Goal: Information Seeking & Learning: Find specific fact

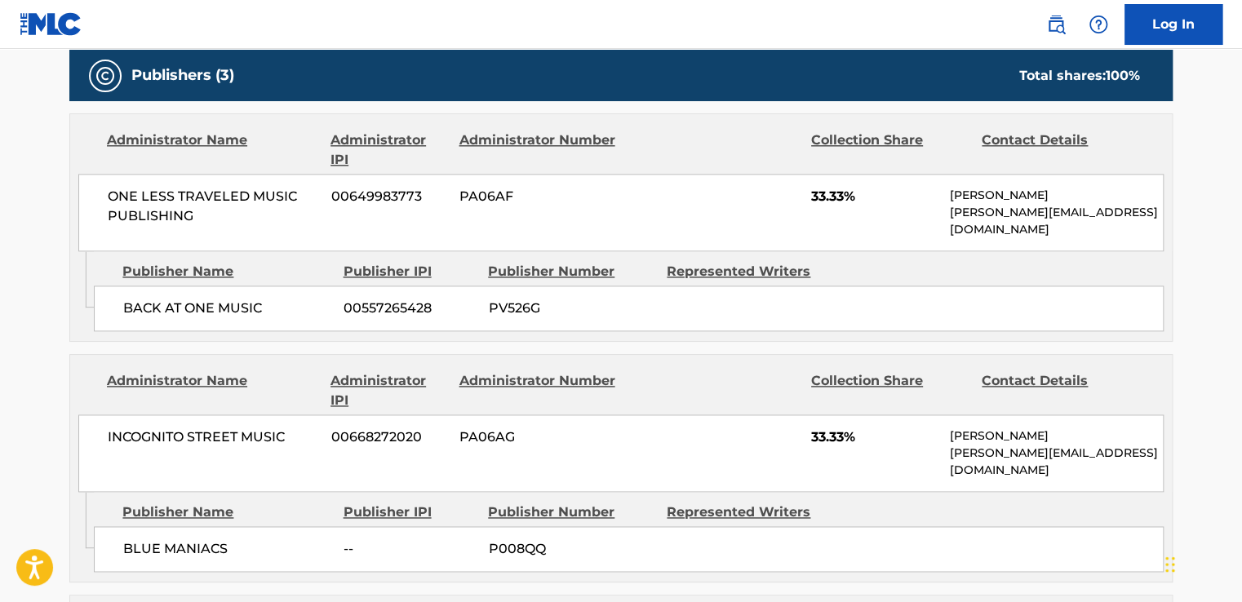
scroll to position [951, 0]
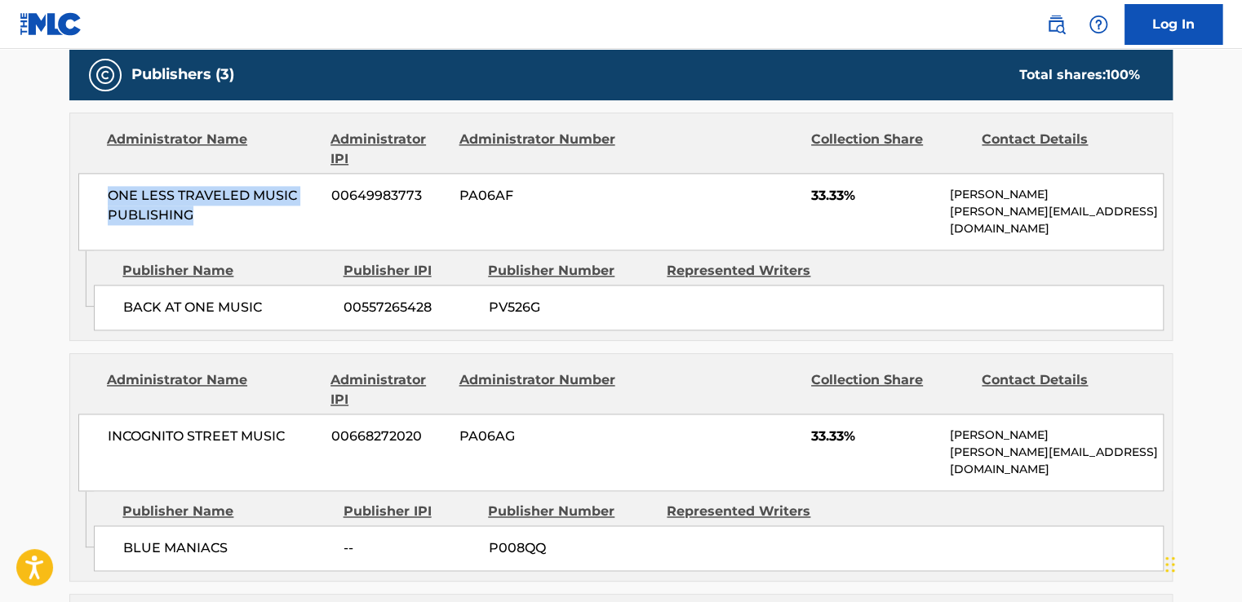
drag, startPoint x: 202, startPoint y: 209, endPoint x: 99, endPoint y: 184, distance: 106.5
click at [99, 184] on div "ONE LESS TRAVELED MUSIC PUBLISHING 00649983773 PA06AF 33.33% [PERSON_NAME] [PER…" at bounding box center [620, 212] width 1085 height 78
copy span "ONE LESS TRAVELED MUSIC PUBLISHING"
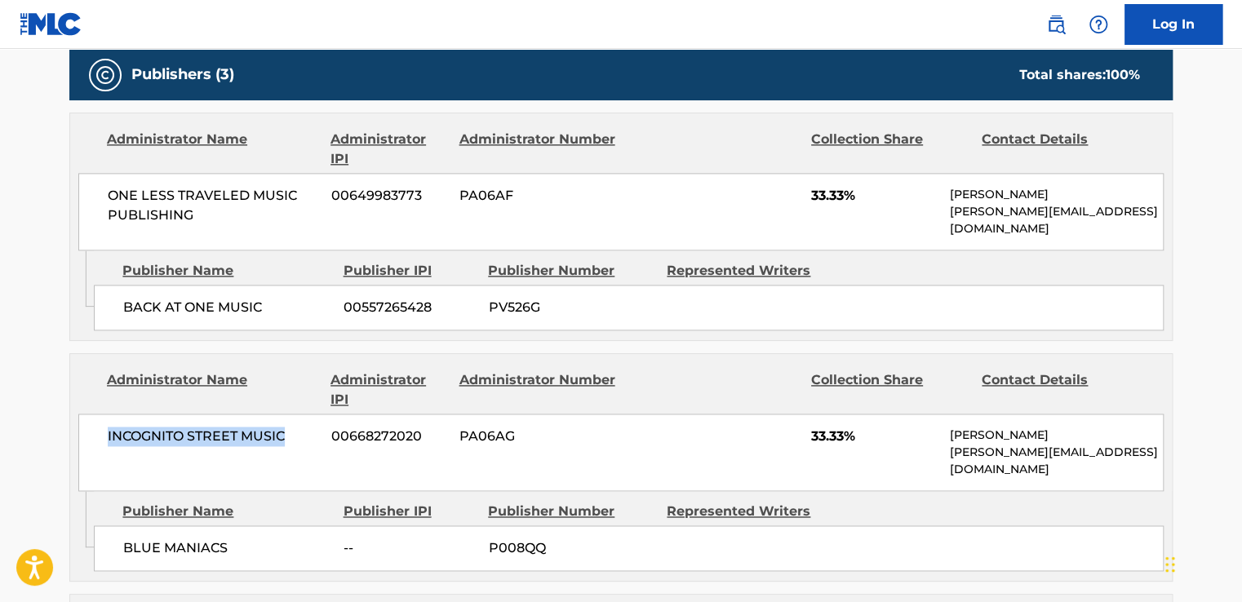
drag, startPoint x: 295, startPoint y: 424, endPoint x: 104, endPoint y: 424, distance: 190.9
click at [104, 424] on div "INCOGNITO STREET MUSIC 00668272020 PA06AG 33.33% [PERSON_NAME] [PERSON_NAME][EM…" at bounding box center [620, 453] width 1085 height 78
copy span "INCOGNITO STREET MUSIC"
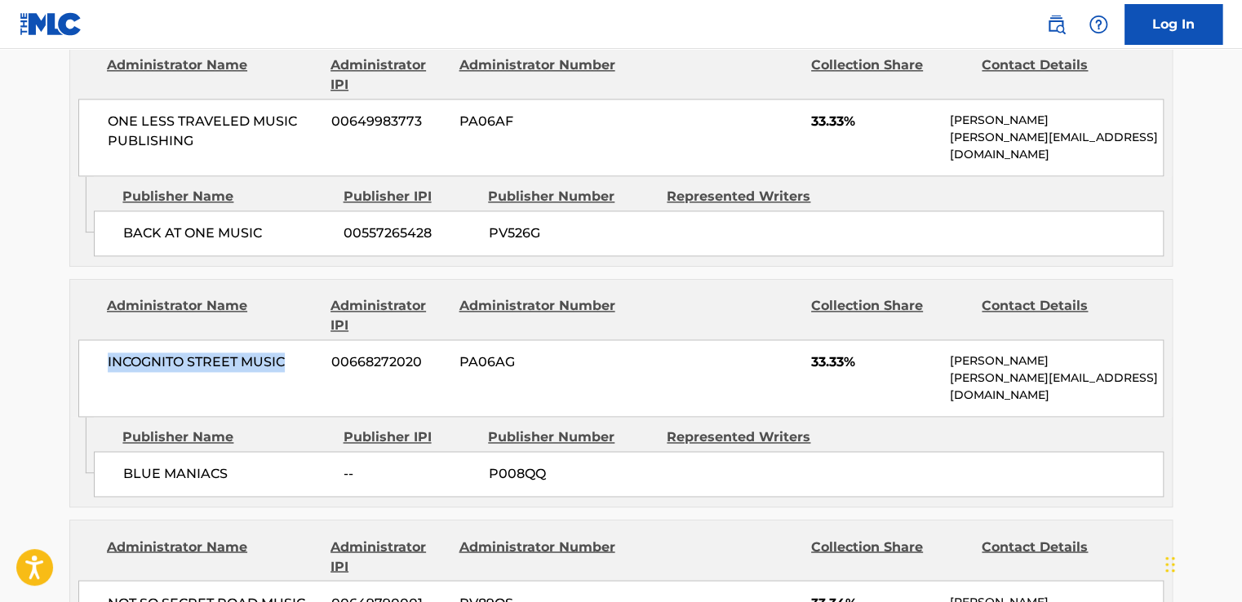
scroll to position [969, 0]
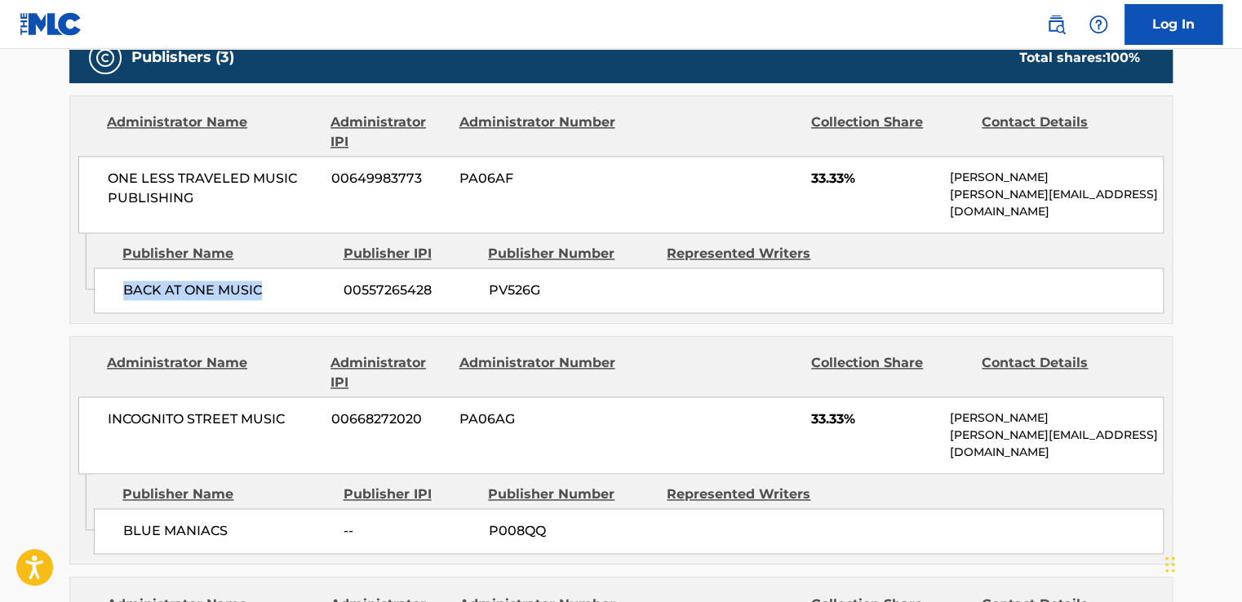
drag, startPoint x: 280, startPoint y: 271, endPoint x: 111, endPoint y: 266, distance: 169.0
click at [111, 268] on div "BACK AT ONE MUSIC 00557265428 PV526G" at bounding box center [629, 291] width 1070 height 46
copy span "BACK AT ONE MUSIC"
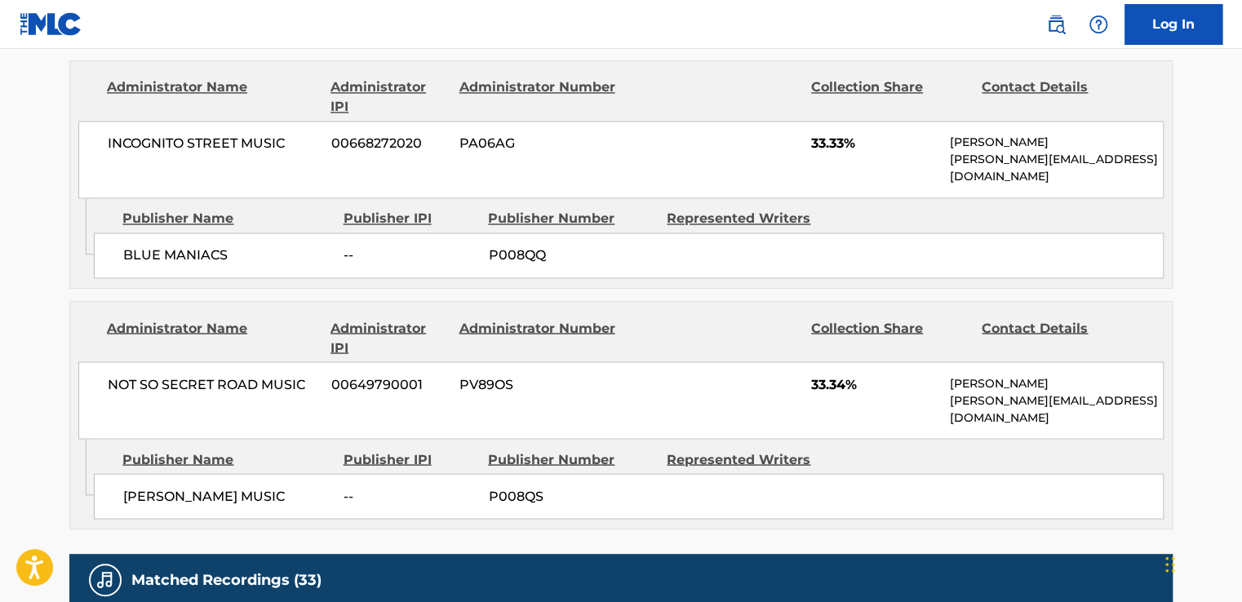
scroll to position [1244, 0]
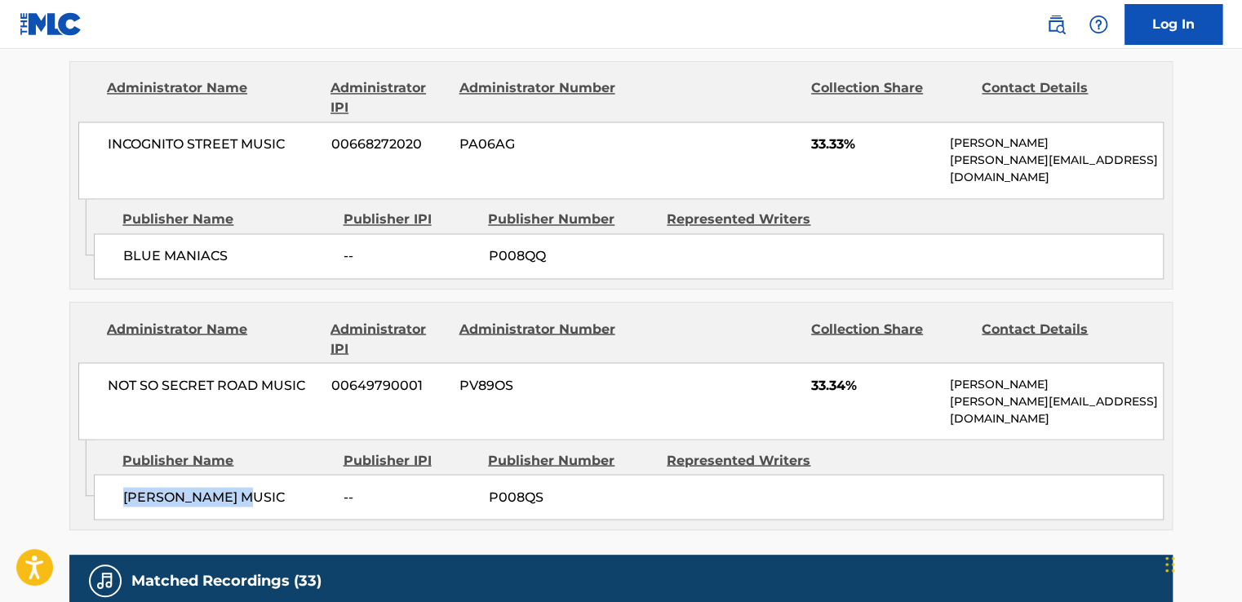
drag, startPoint x: 121, startPoint y: 446, endPoint x: 251, endPoint y: 449, distance: 130.6
click at [251, 474] on div "[PERSON_NAME] MUSIC -- P008QS" at bounding box center [629, 497] width 1070 height 46
copy span "[PERSON_NAME] MUSIC"
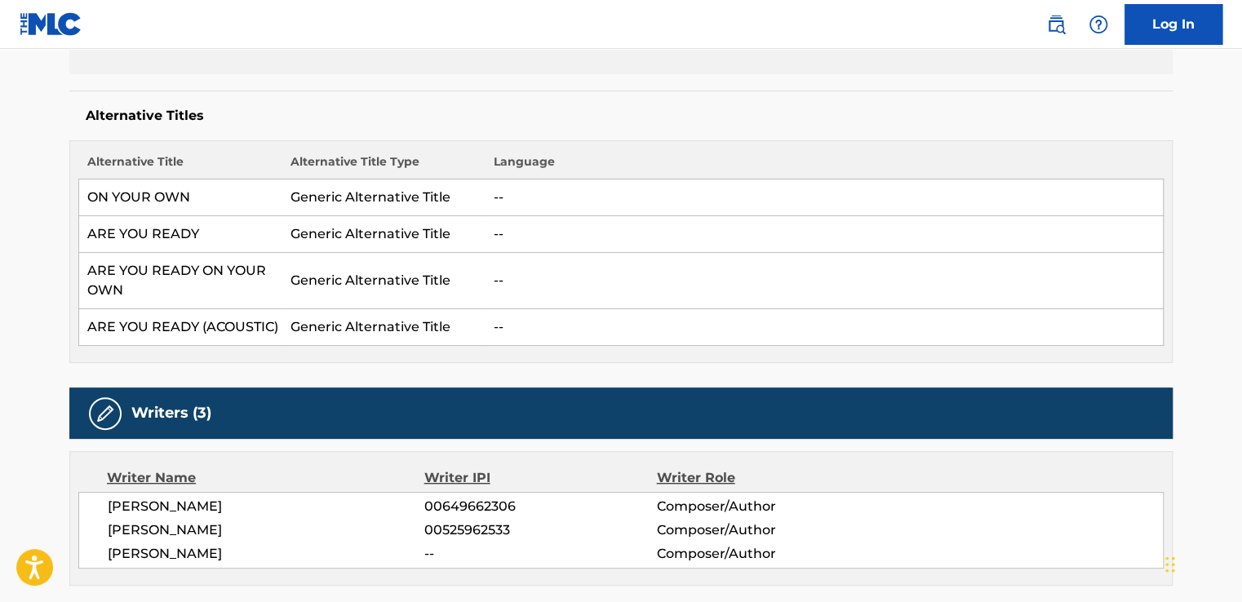
scroll to position [391, 0]
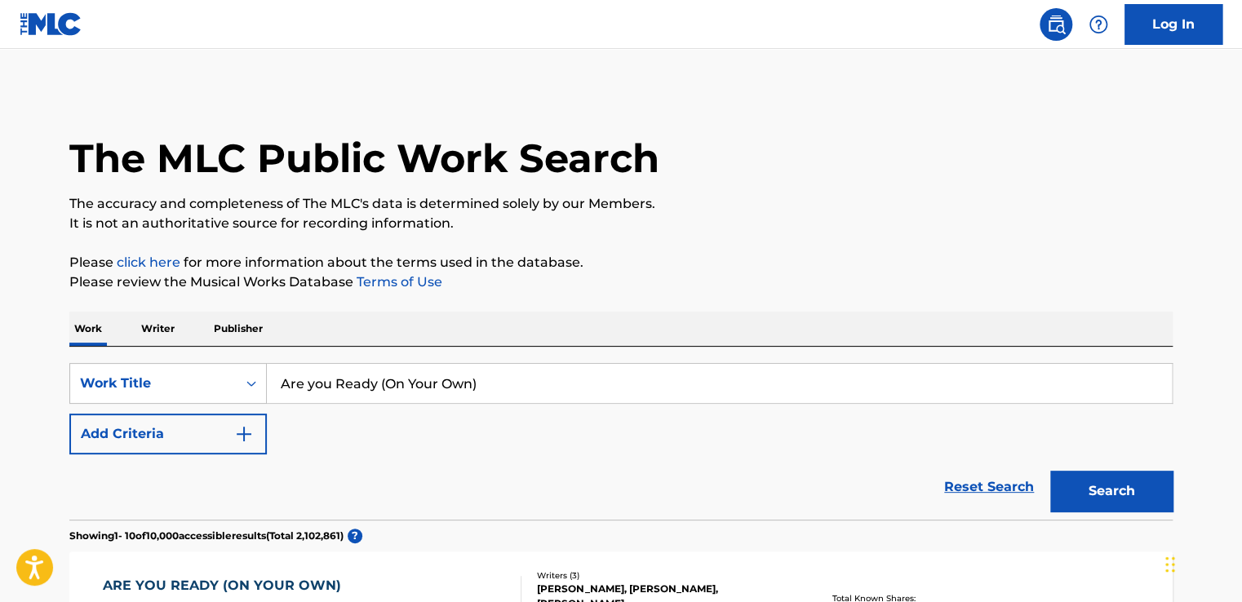
drag, startPoint x: 516, startPoint y: 389, endPoint x: 291, endPoint y: 366, distance: 225.6
click at [291, 366] on input "Are you Ready (On Your Own)" at bounding box center [719, 383] width 905 height 39
paste input "Scars To Your Beautiful"
type input "Scars To Your Beautiful"
click at [1133, 499] on button "Search" at bounding box center [1111, 491] width 122 height 41
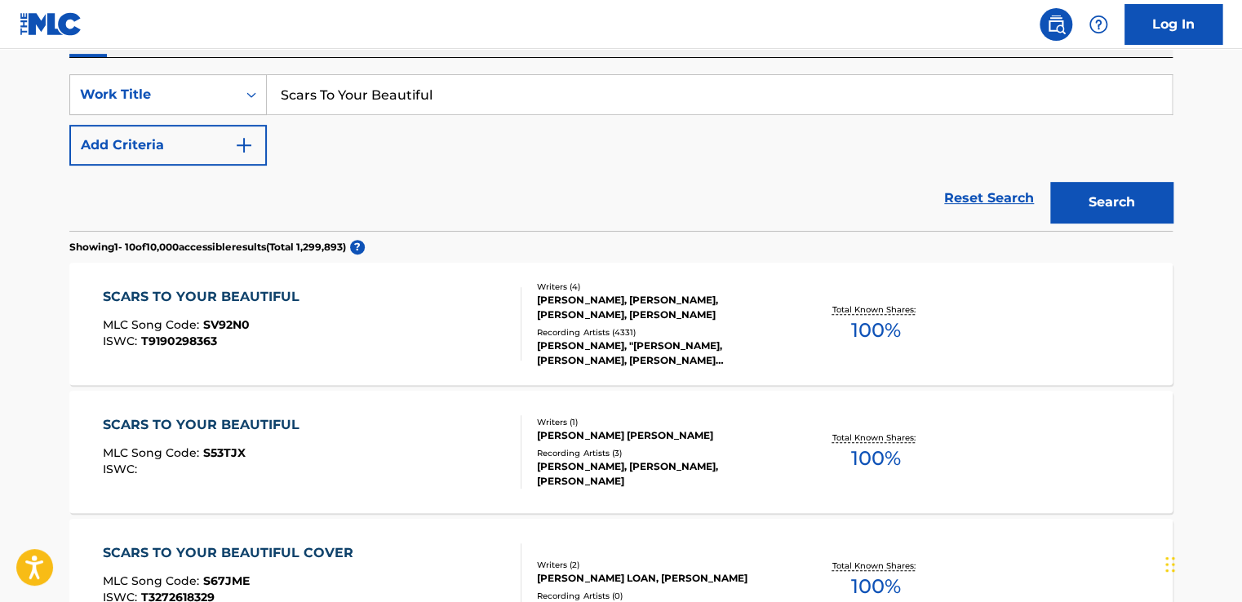
scroll to position [291, 0]
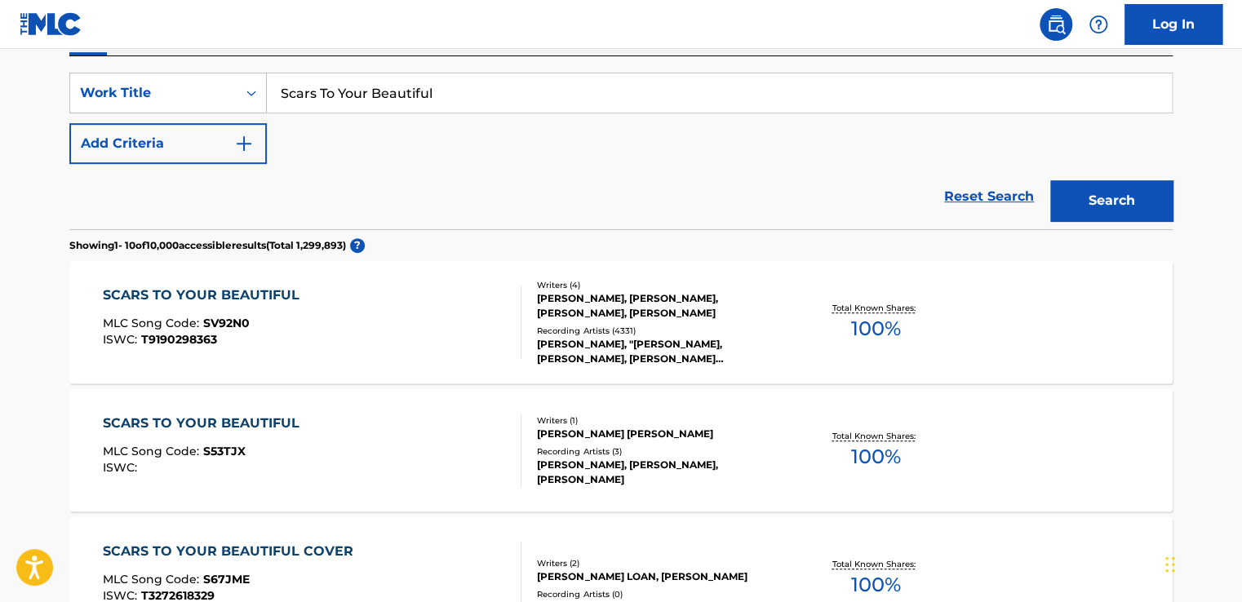
click at [268, 299] on div "SCARS TO YOUR BEAUTIFUL" at bounding box center [205, 296] width 205 height 20
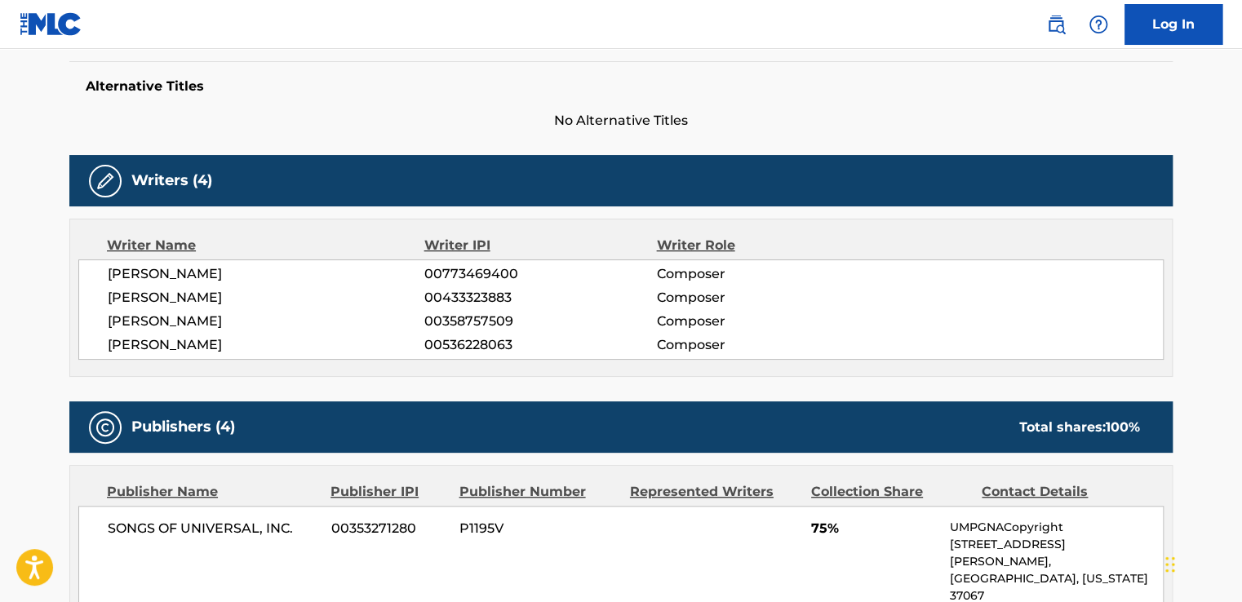
scroll to position [437, 0]
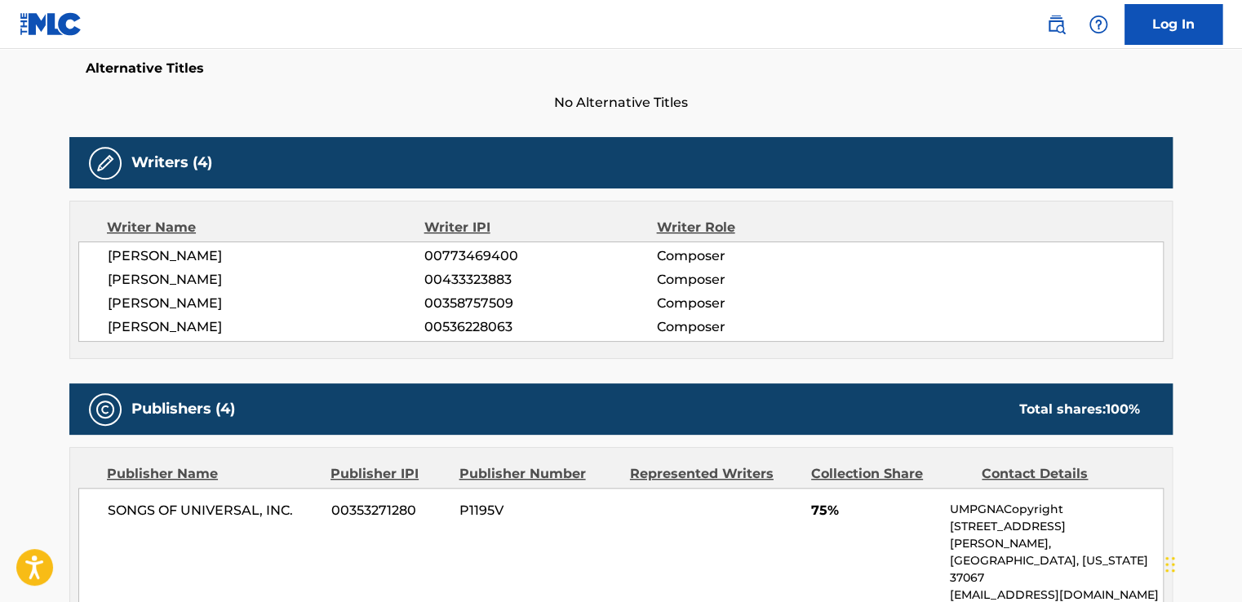
drag, startPoint x: 100, startPoint y: 252, endPoint x: 284, endPoint y: 330, distance: 199.3
click at [284, 330] on div "[PERSON_NAME] 00773469400 Composer [PERSON_NAME] 00433323883 Composer [PERSON_N…" at bounding box center [620, 292] width 1085 height 100
drag, startPoint x: 284, startPoint y: 330, endPoint x: 428, endPoint y: 339, distance: 144.0
click at [428, 339] on div "[PERSON_NAME] 00773469400 Composer [PERSON_NAME] 00433323883 Composer [PERSON_N…" at bounding box center [620, 292] width 1085 height 100
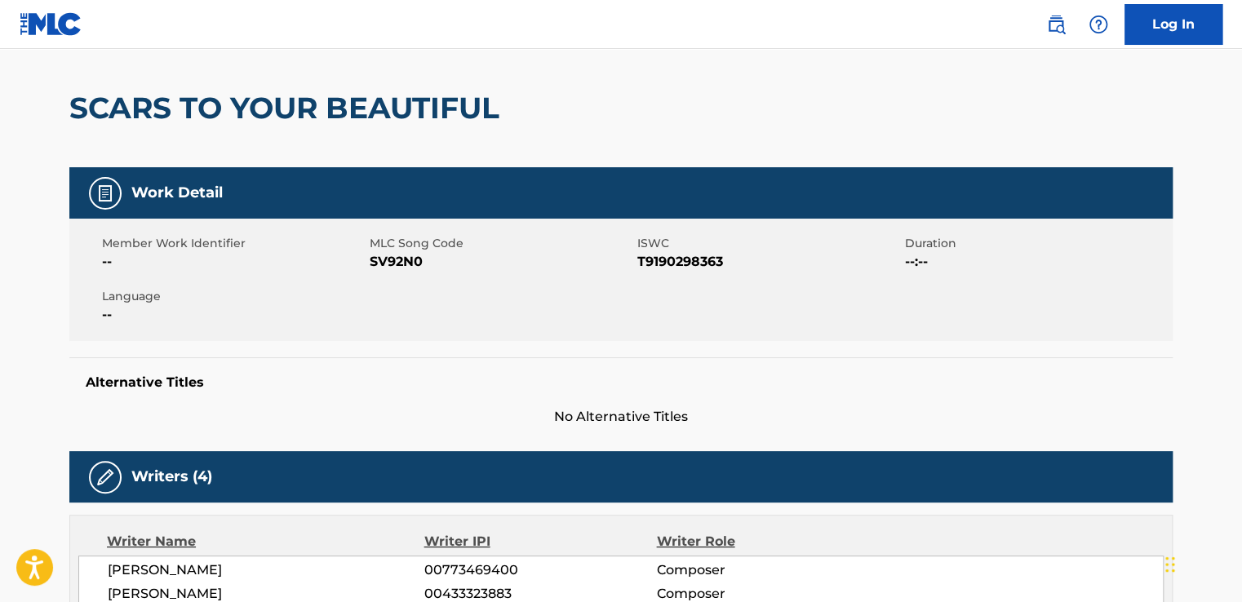
scroll to position [54, 0]
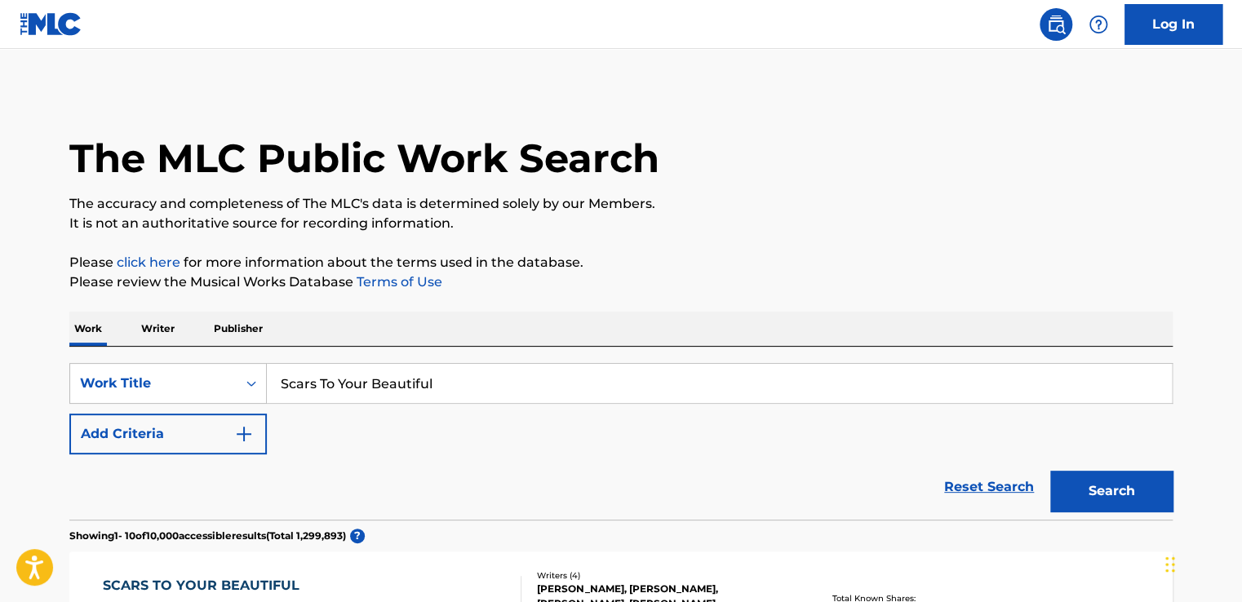
drag, startPoint x: 469, startPoint y: 375, endPoint x: 258, endPoint y: 338, distance: 214.7
type input "formation"
click at [229, 435] on button "Add Criteria" at bounding box center [167, 434] width 197 height 41
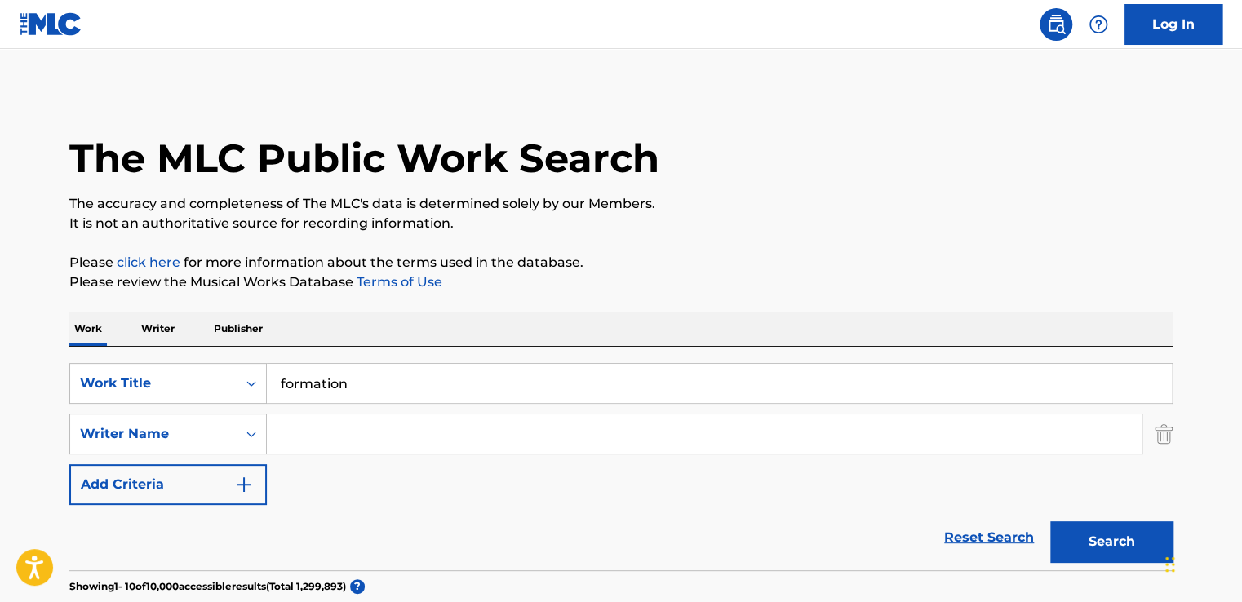
click at [334, 436] on input "Search Form" at bounding box center [704, 434] width 875 height 39
click at [187, 422] on div "Writer Name" at bounding box center [167, 434] width 197 height 41
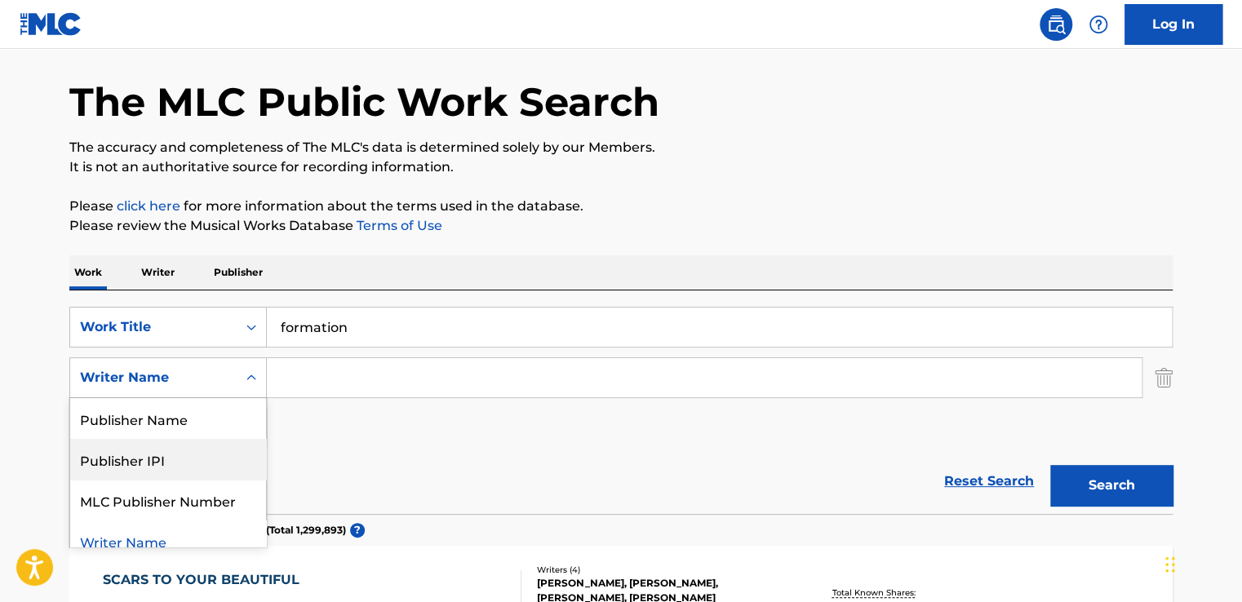
scroll to position [55, 0]
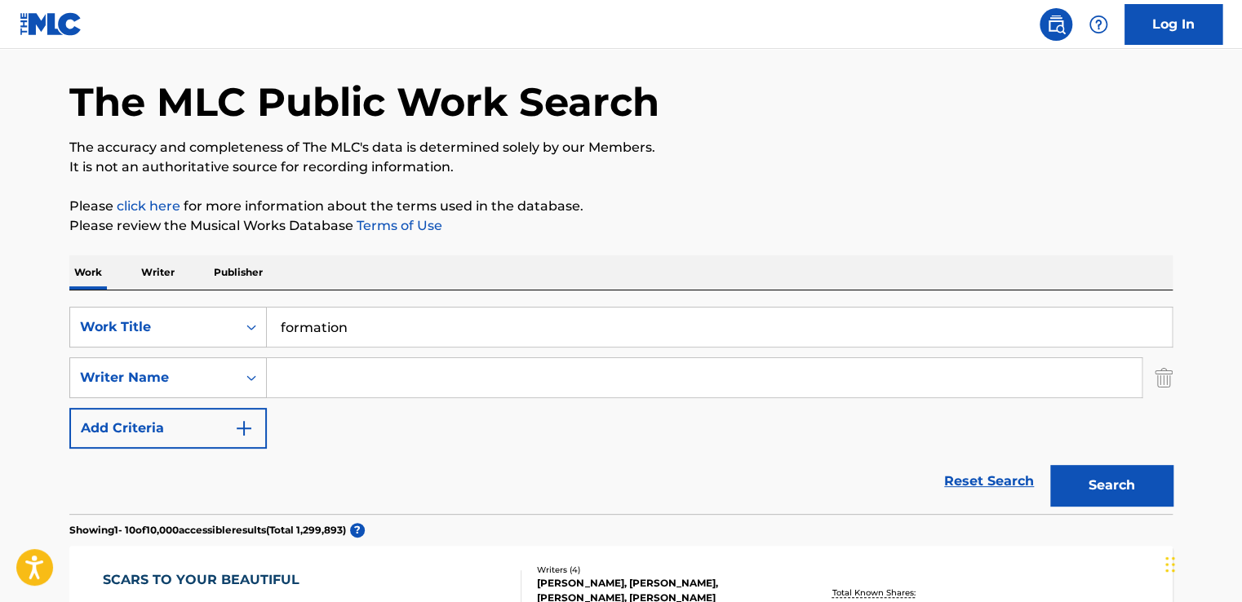
click at [278, 373] on input "Search Form" at bounding box center [704, 377] width 875 height 39
type input "[PERSON_NAME]"
click at [1084, 497] on button "Search" at bounding box center [1111, 485] width 122 height 41
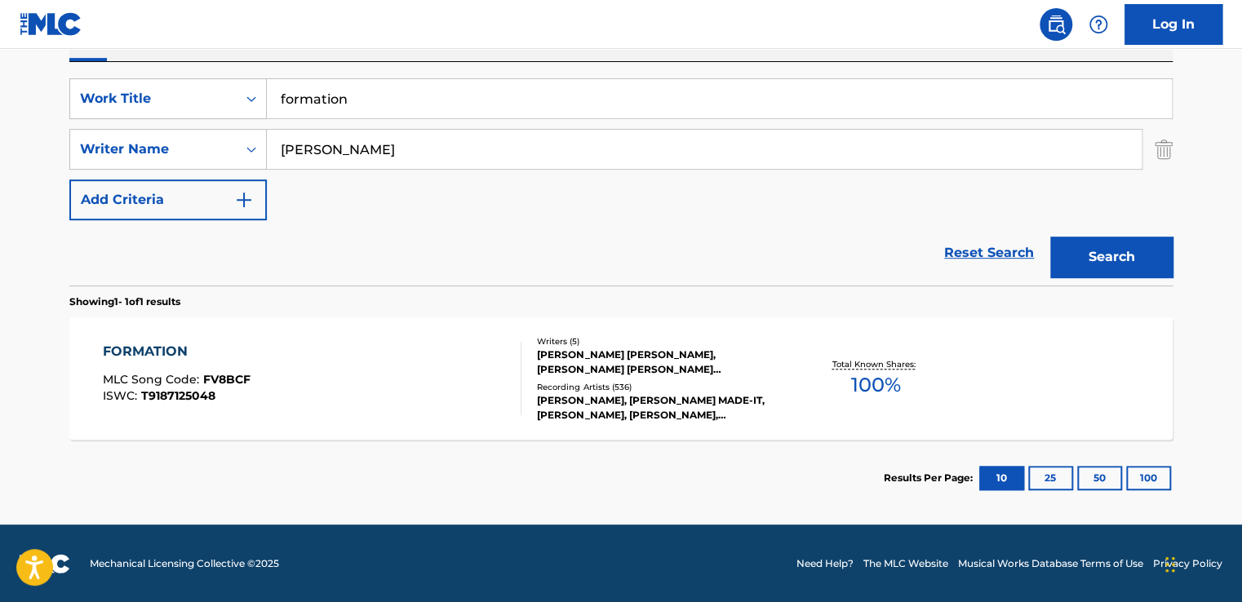
click at [320, 353] on div "FORMATION MLC Song Code : FV8BCF ISWC : T9187125048" at bounding box center [312, 378] width 419 height 73
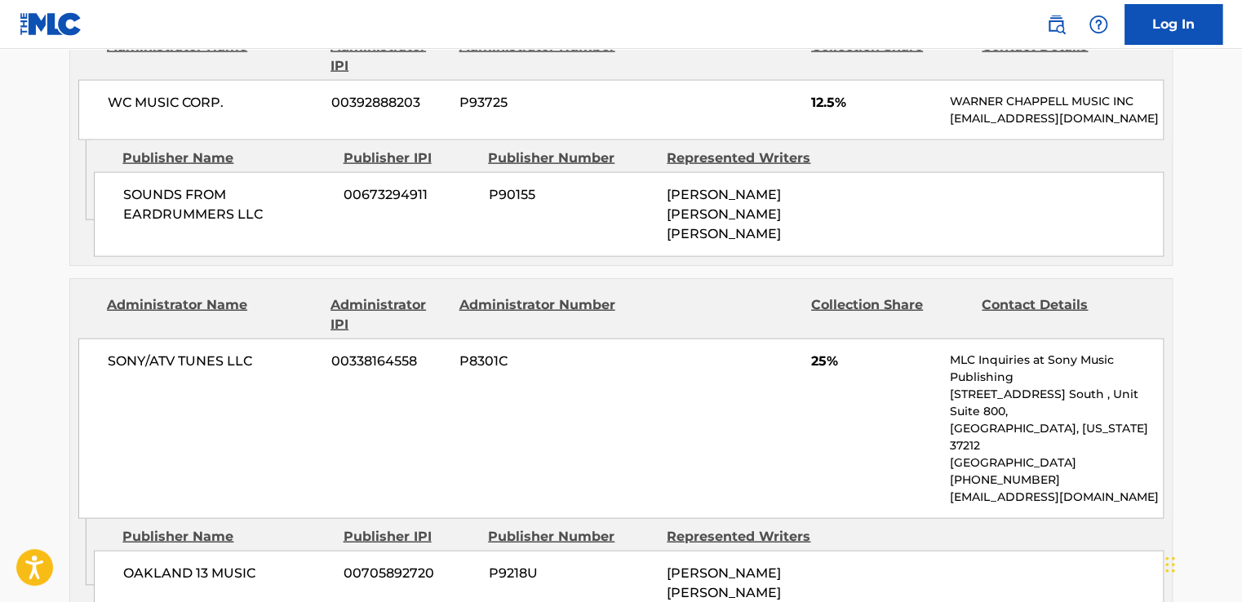
scroll to position [1699, 0]
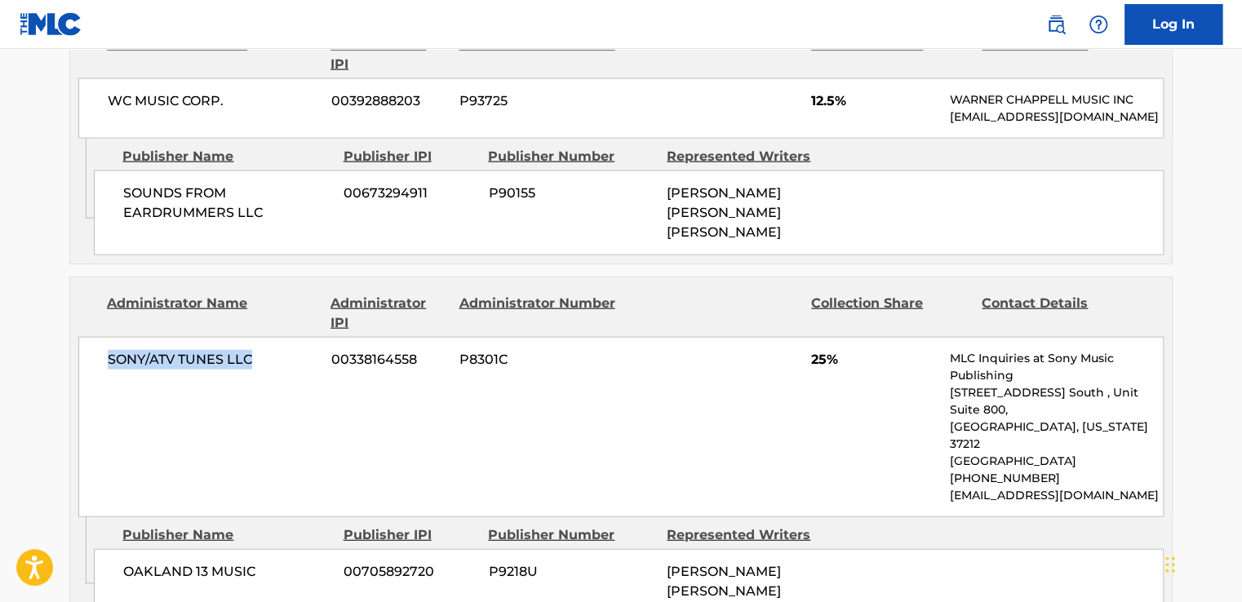
drag, startPoint x: 268, startPoint y: 181, endPoint x: 110, endPoint y: 185, distance: 157.5
click at [110, 350] on span "SONY/ATV TUNES LLC" at bounding box center [213, 360] width 211 height 20
copy span "SONY/ATV TUNES LLC"
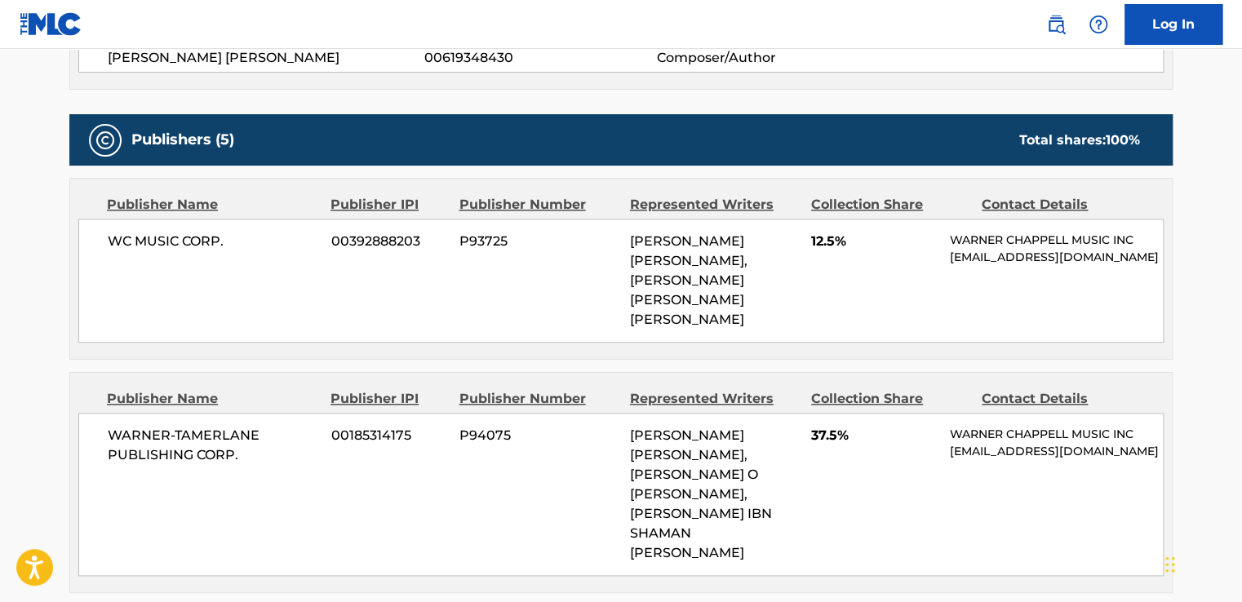
scroll to position [770, 0]
